Goal: Task Accomplishment & Management: Complete application form

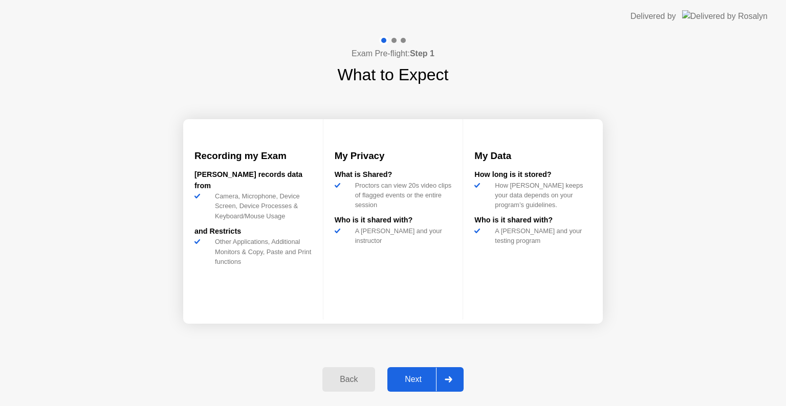
click at [417, 375] on div "Next" at bounding box center [413, 379] width 46 height 9
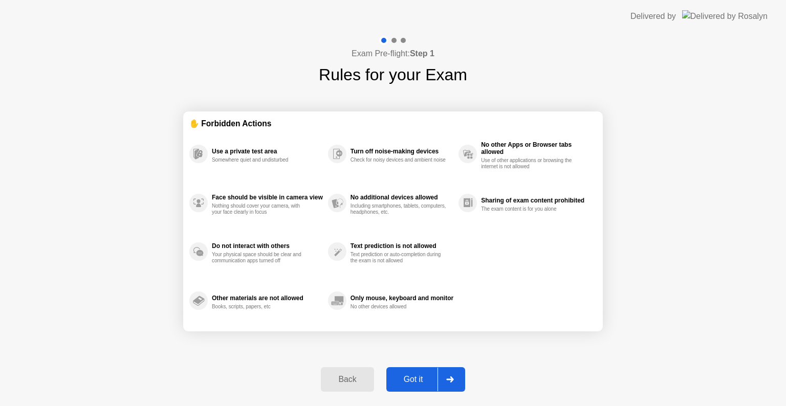
click at [417, 375] on div "Got it" at bounding box center [413, 379] width 48 height 9
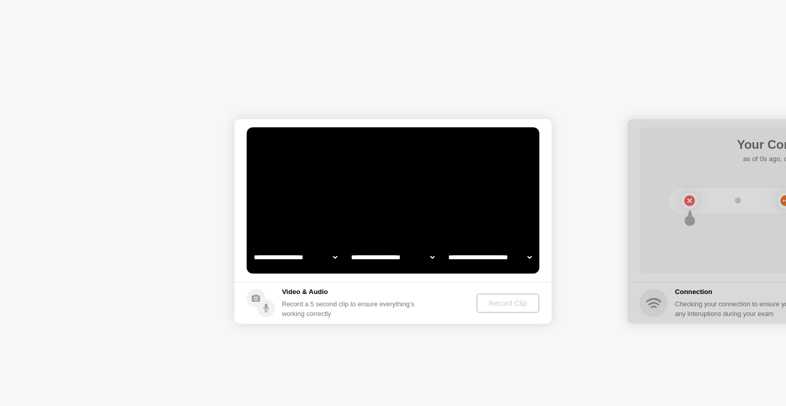
select select "**********"
select select "*******"
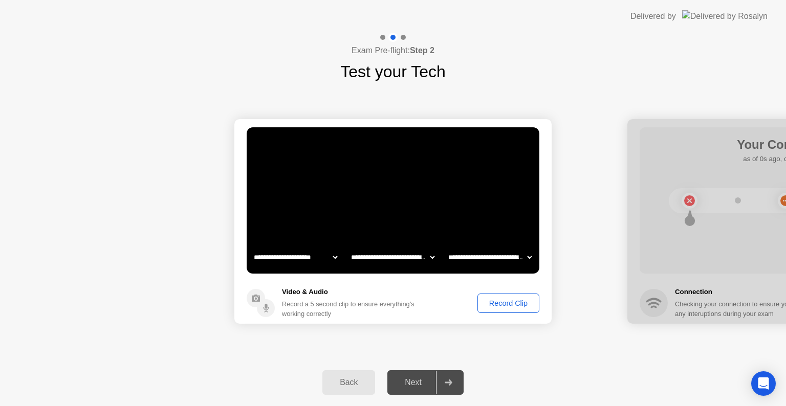
click at [503, 302] on div "Record Clip" at bounding box center [508, 303] width 55 height 8
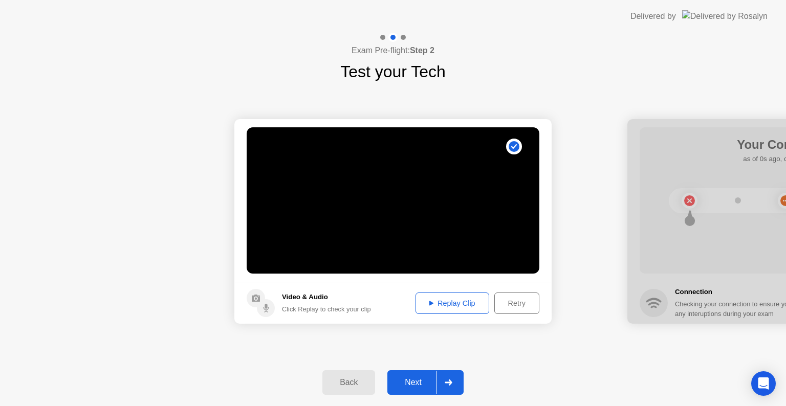
click at [406, 383] on div "Next" at bounding box center [413, 382] width 46 height 9
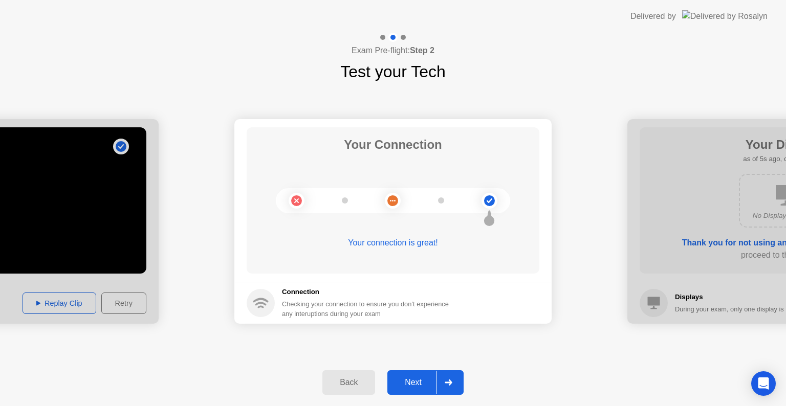
click at [421, 385] on div "Next" at bounding box center [413, 382] width 46 height 9
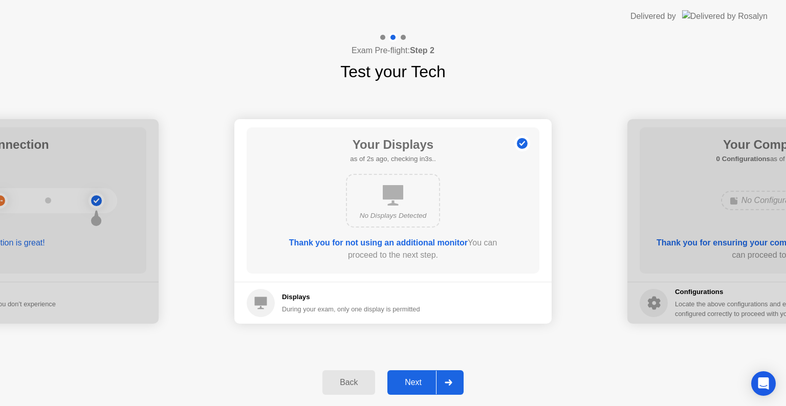
click at [421, 385] on div "Next" at bounding box center [413, 382] width 46 height 9
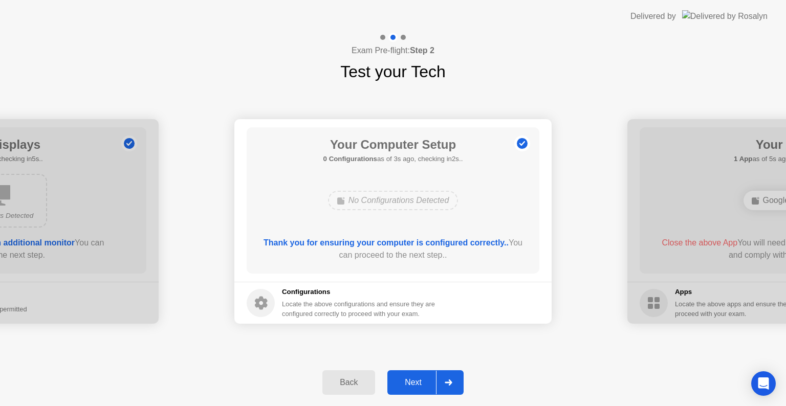
click at [420, 383] on div "Next" at bounding box center [413, 382] width 46 height 9
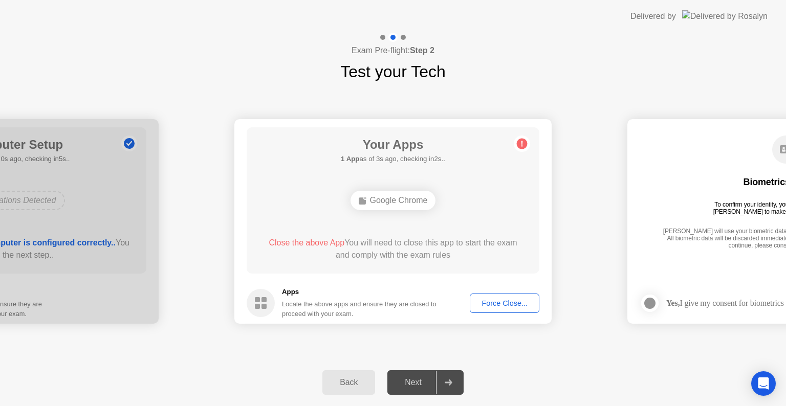
click at [493, 307] on div "Force Close..." at bounding box center [504, 303] width 62 height 8
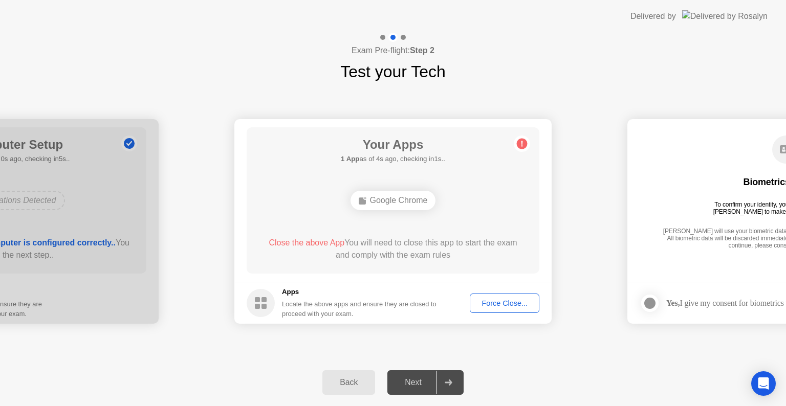
click at [492, 302] on div "Force Close..." at bounding box center [504, 303] width 62 height 8
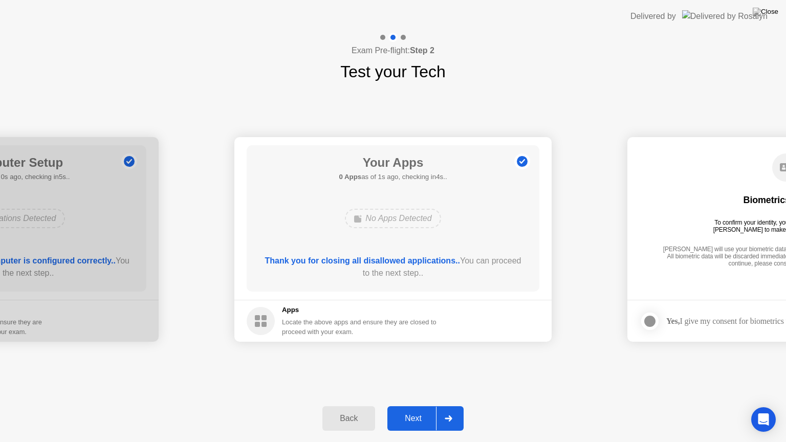
click at [402, 406] on div "Next" at bounding box center [413, 418] width 46 height 9
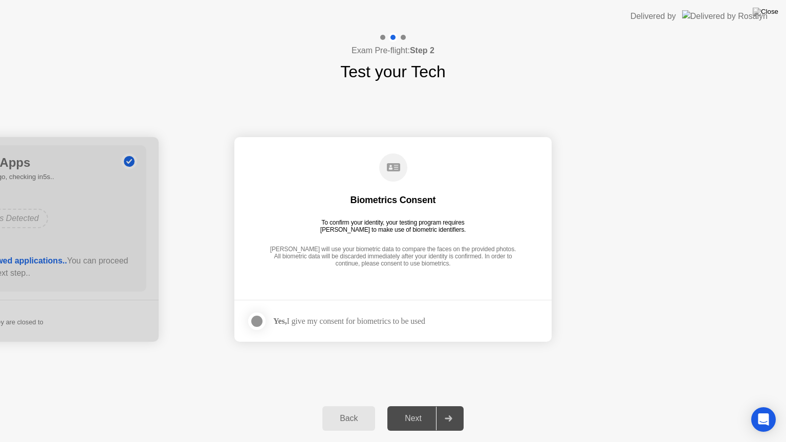
click at [258, 324] on div at bounding box center [257, 321] width 12 height 12
click at [408, 406] on div "Next" at bounding box center [413, 418] width 46 height 9
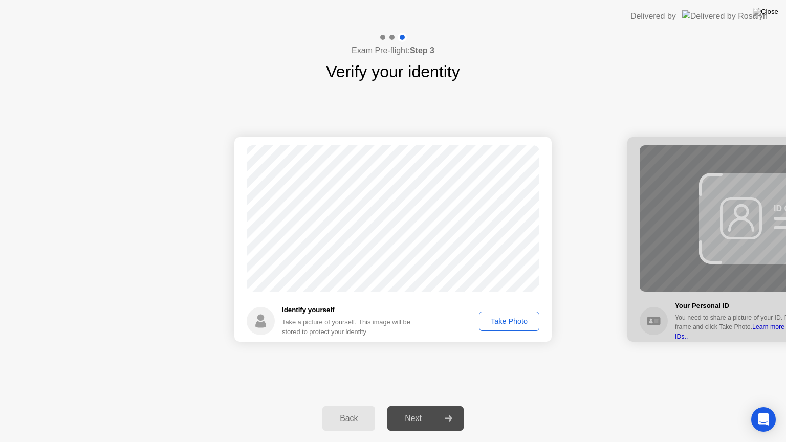
click at [494, 320] on div "Take Photo" at bounding box center [508, 321] width 53 height 8
click at [422, 406] on div "Next" at bounding box center [413, 418] width 46 height 9
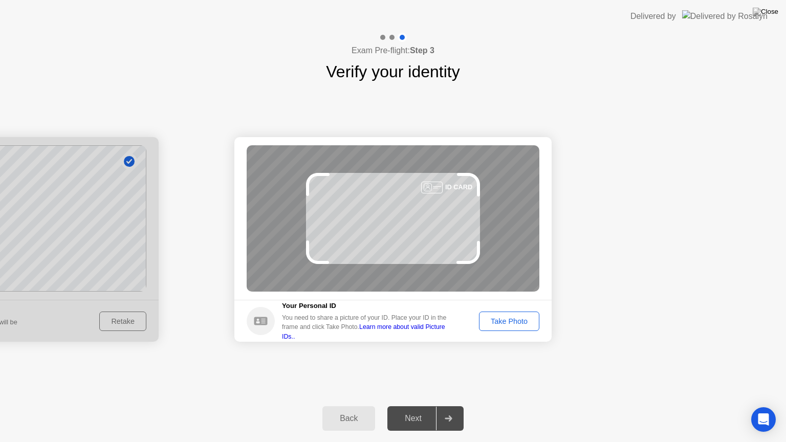
click at [509, 323] on div "Take Photo" at bounding box center [508, 321] width 53 height 8
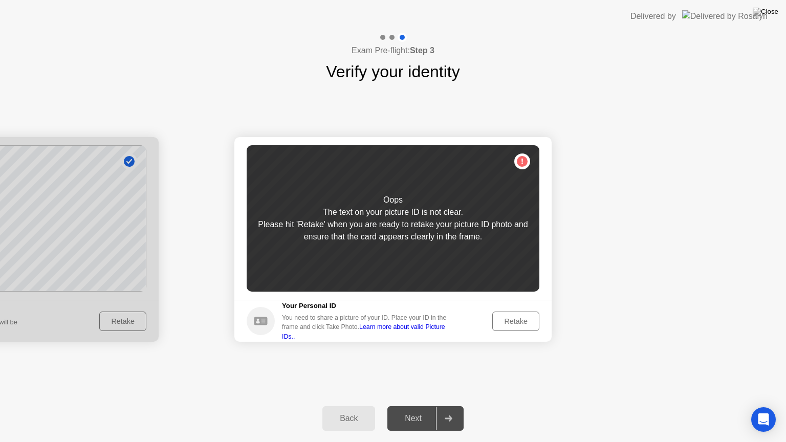
click at [509, 320] on div "Retake" at bounding box center [516, 321] width 40 height 8
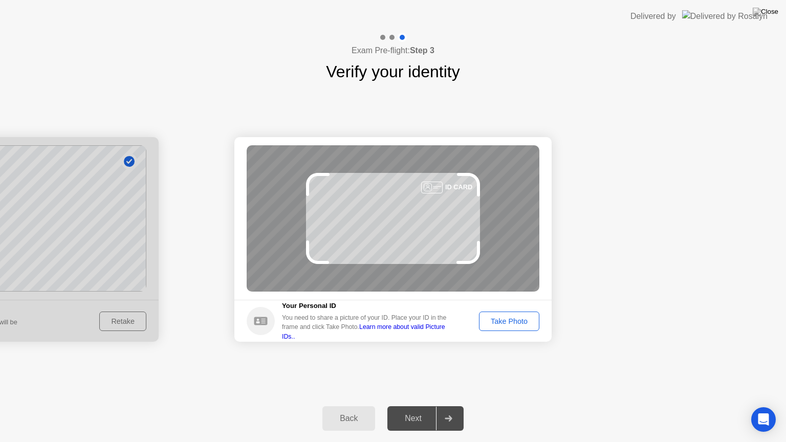
click at [509, 320] on div "Take Photo" at bounding box center [508, 321] width 53 height 8
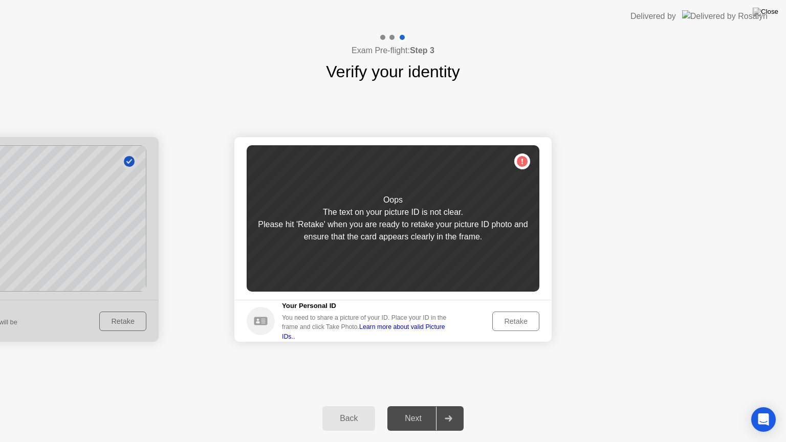
click at [520, 319] on div "Retake" at bounding box center [516, 321] width 40 height 8
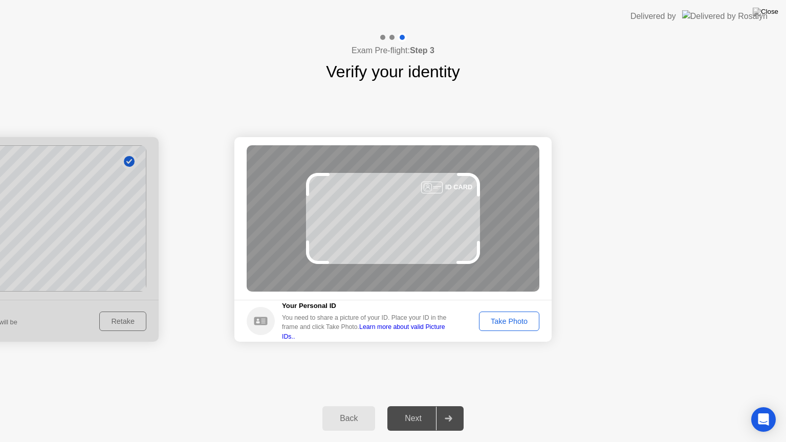
click at [520, 319] on div "Take Photo" at bounding box center [508, 321] width 53 height 8
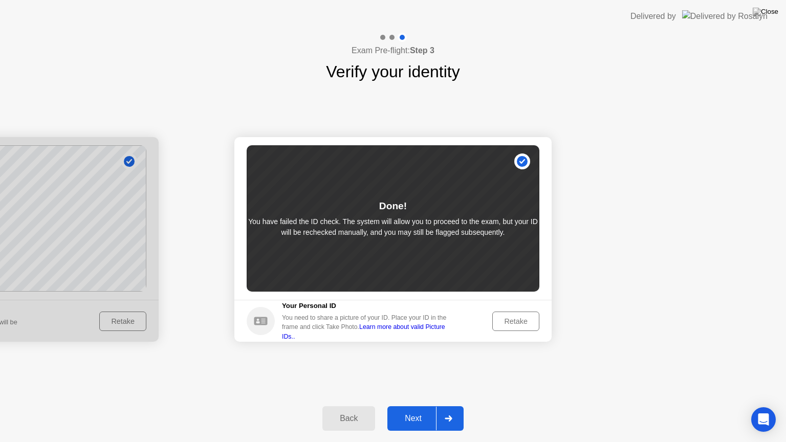
click at [412, 406] on div "Next" at bounding box center [413, 418] width 46 height 9
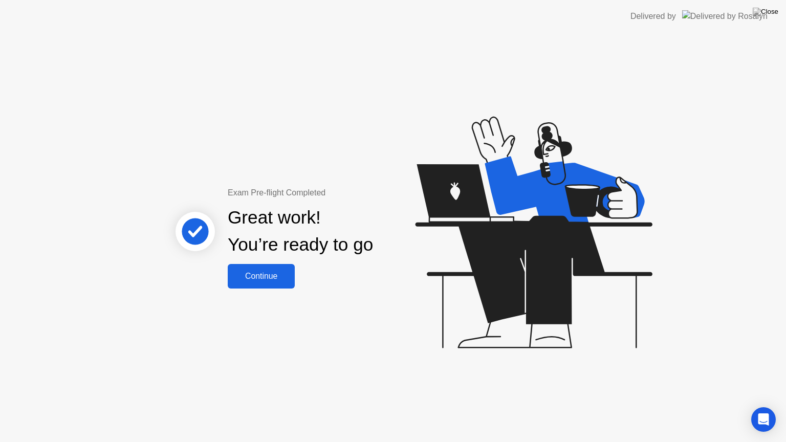
click at [277, 276] on div "Continue" at bounding box center [261, 276] width 61 height 9
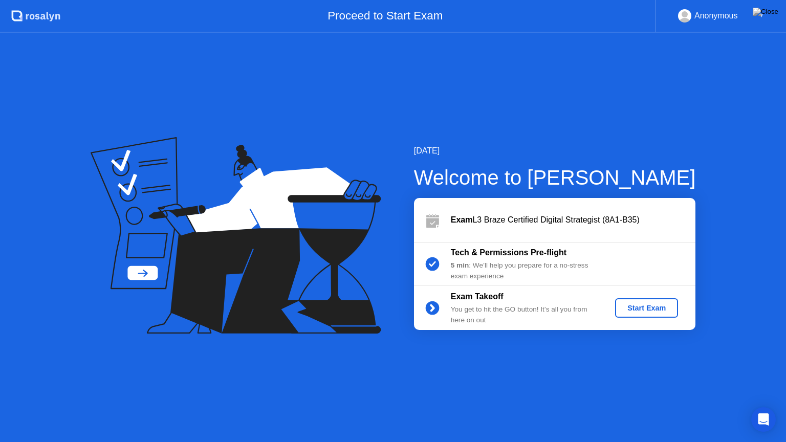
click at [642, 306] on div "Start Exam" at bounding box center [646, 308] width 55 height 8
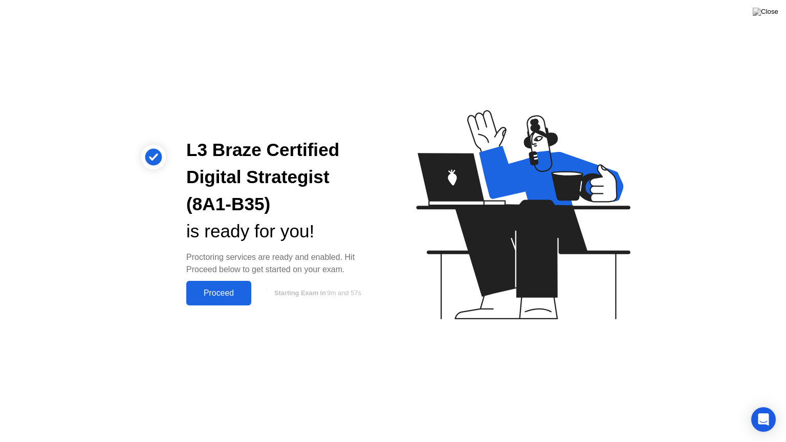
click at [229, 289] on div "Proceed" at bounding box center [218, 293] width 59 height 9
